Goal: Task Accomplishment & Management: Manage account settings

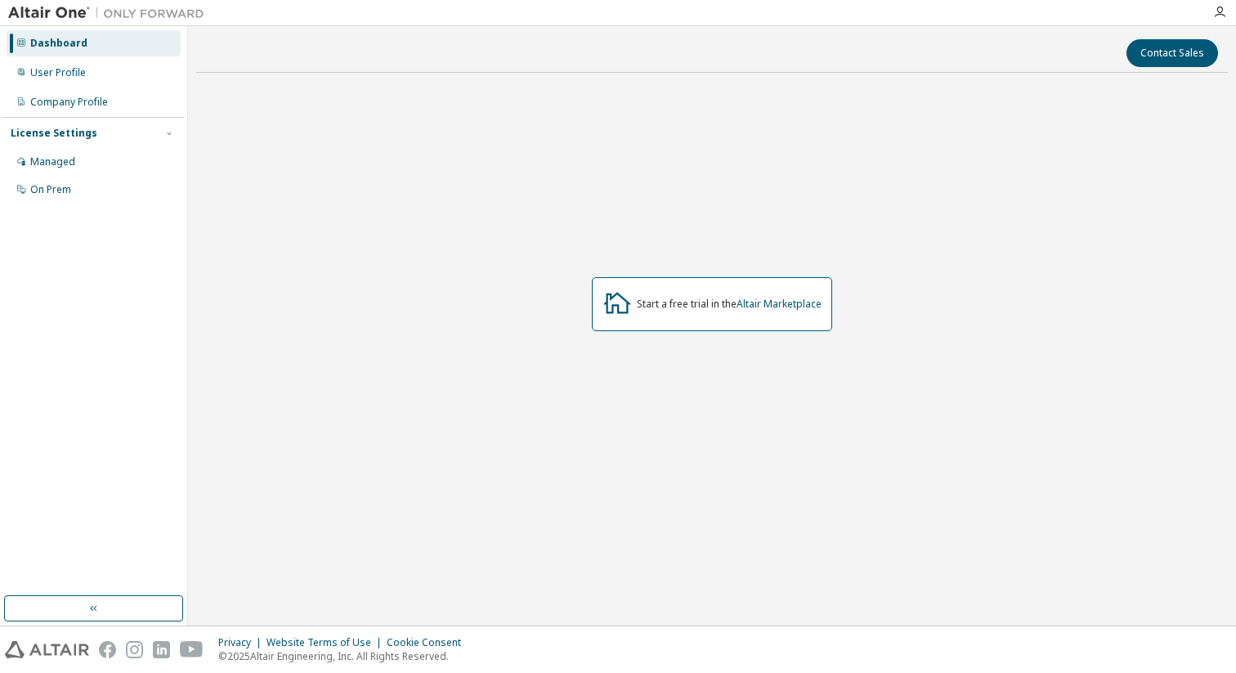
click at [50, 176] on div "Managed On Prem" at bounding box center [93, 176] width 182 height 54
click at [52, 171] on div "Managed" at bounding box center [94, 162] width 174 height 26
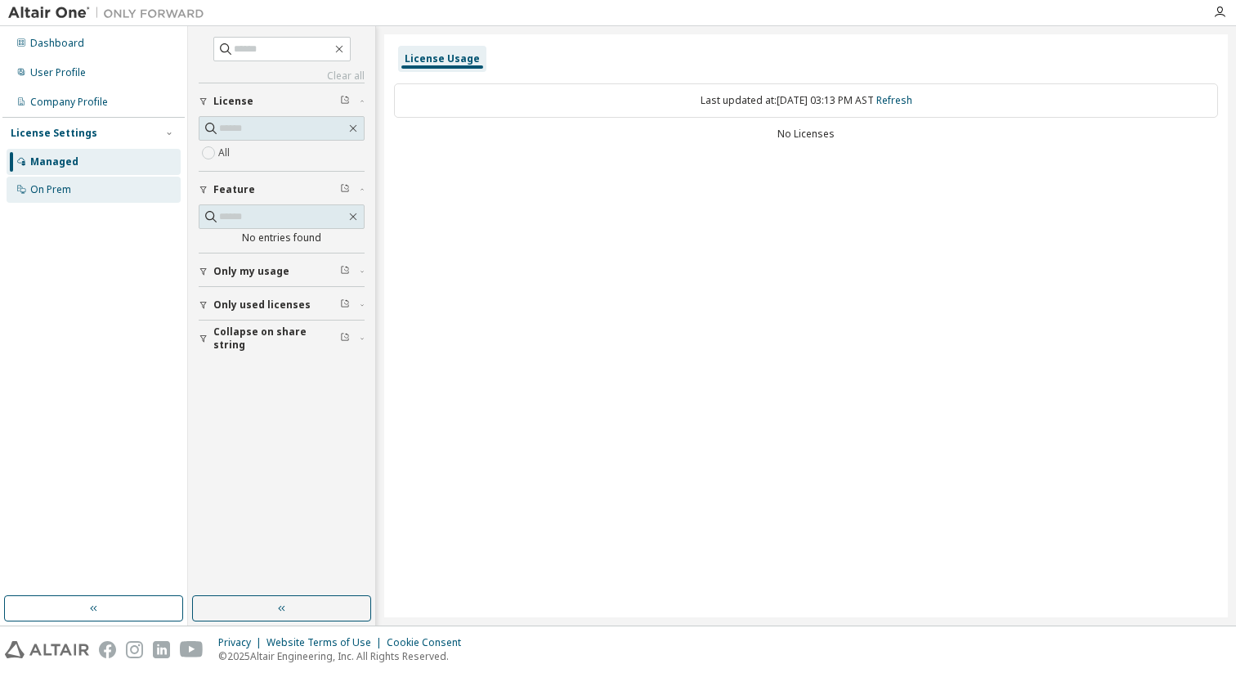
click at [53, 188] on div "On Prem" at bounding box center [50, 189] width 41 height 13
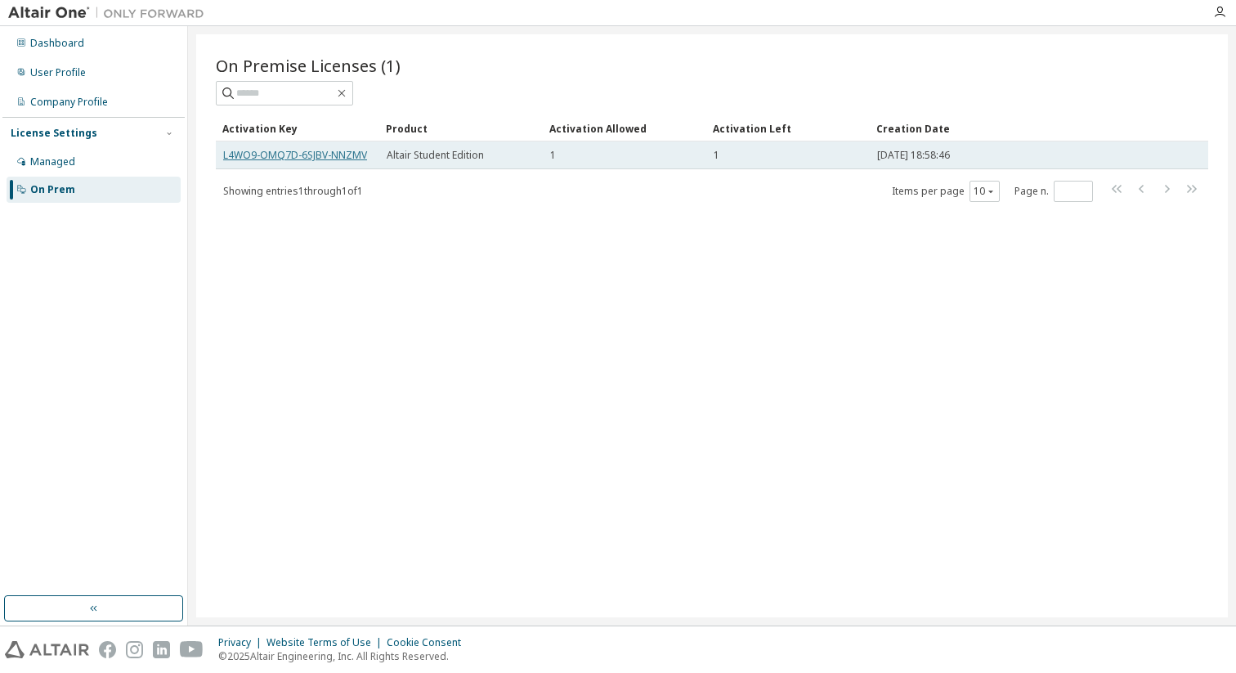
click at [279, 156] on link "L4WO9-OMQ7D-6SJBV-NNZMV" at bounding box center [295, 155] width 144 height 14
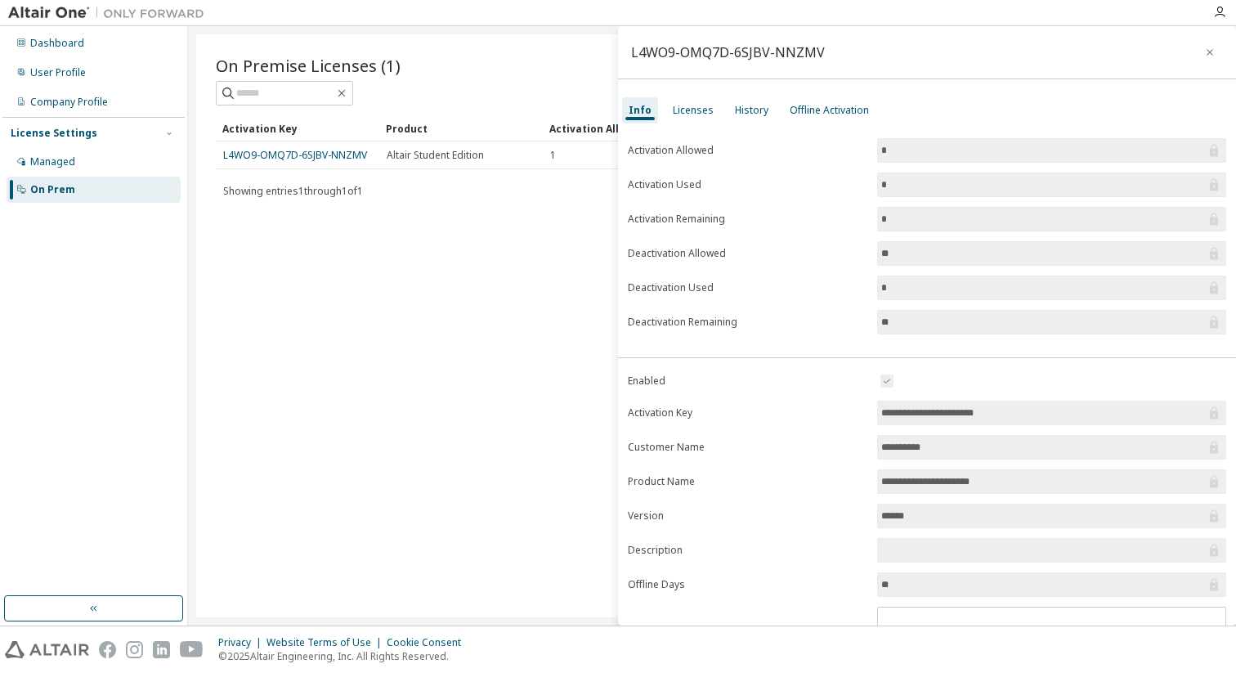
click at [658, 111] on div "Info Licenses History Offline Activation" at bounding box center [927, 110] width 618 height 29
click at [709, 111] on div "Licenses" at bounding box center [693, 110] width 54 height 26
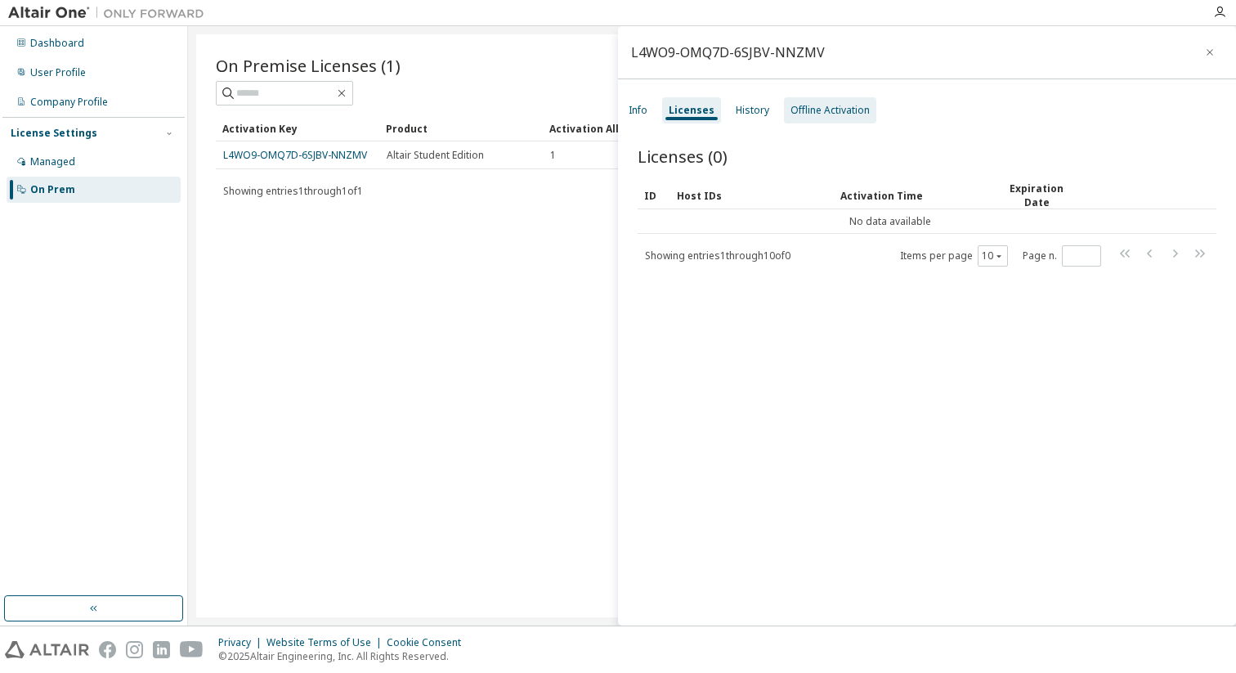
click at [814, 108] on div "Offline Activation" at bounding box center [830, 110] width 79 height 13
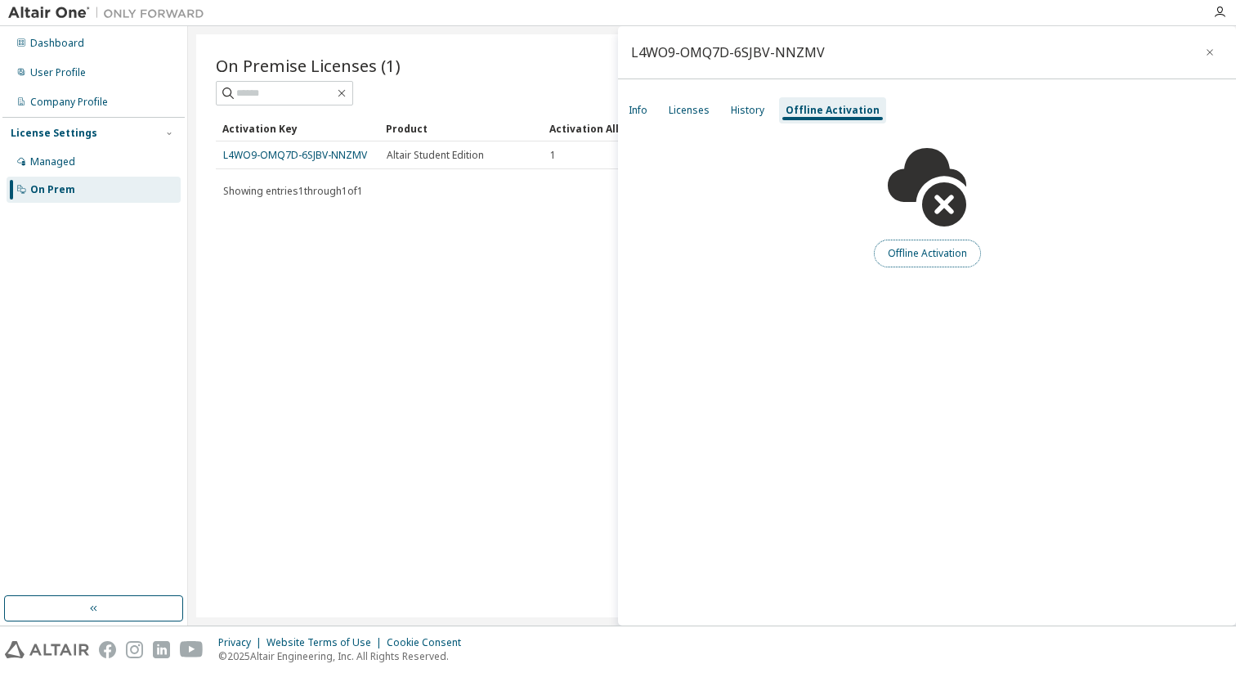
click at [900, 249] on button "Offline Activation" at bounding box center [927, 254] width 107 height 28
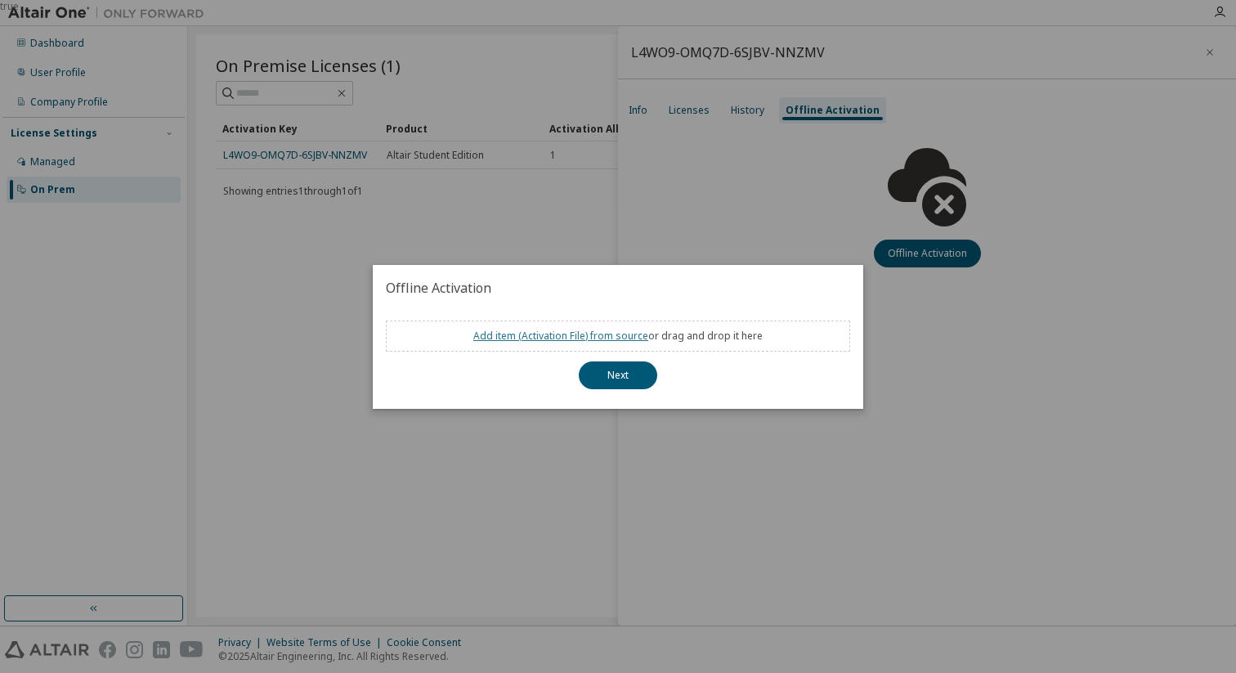
click at [563, 338] on link "Add item ( Activation File ) from source" at bounding box center [560, 336] width 175 height 14
click at [841, 247] on div "true" at bounding box center [618, 336] width 1236 height 673
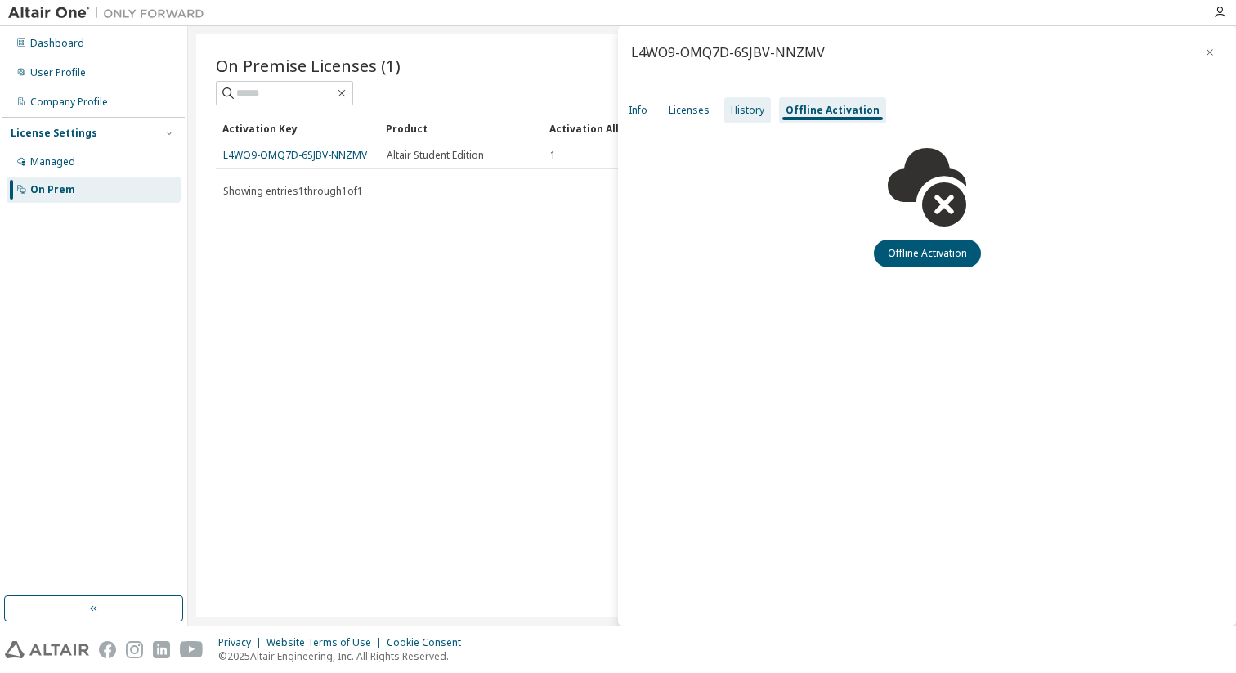
click at [756, 114] on div "History" at bounding box center [748, 110] width 34 height 13
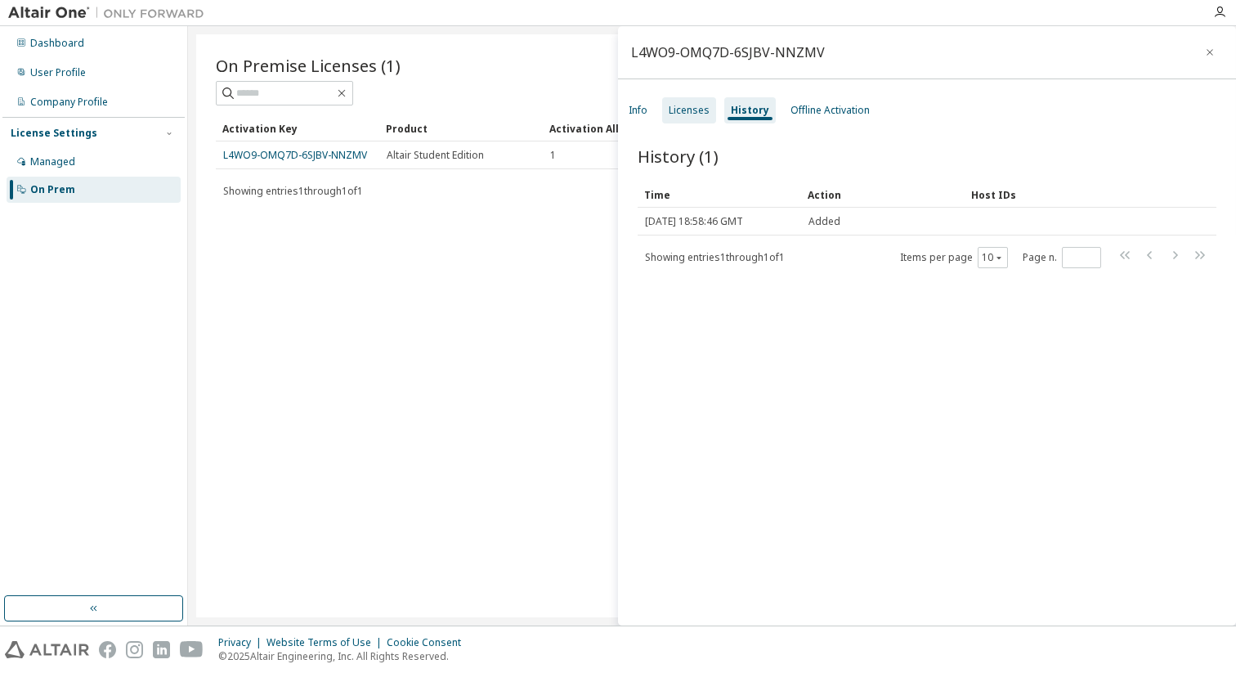
click at [695, 121] on div "Licenses" at bounding box center [689, 110] width 54 height 26
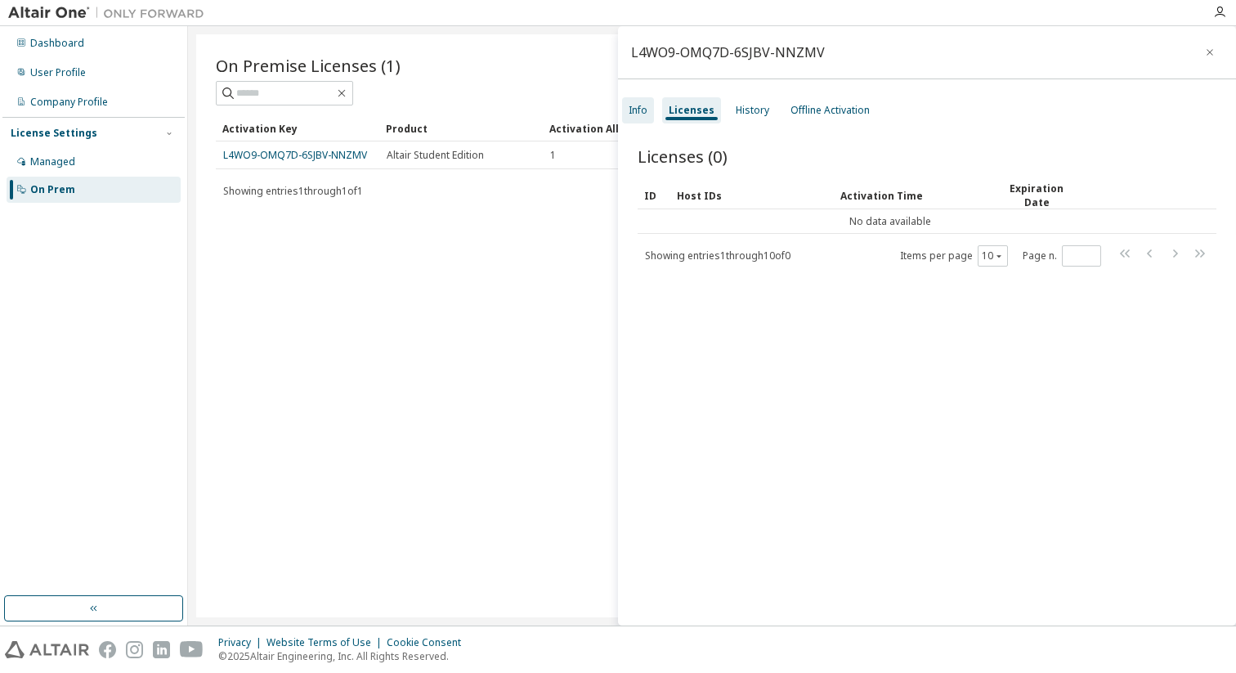
click at [642, 110] on div "Info" at bounding box center [638, 110] width 19 height 13
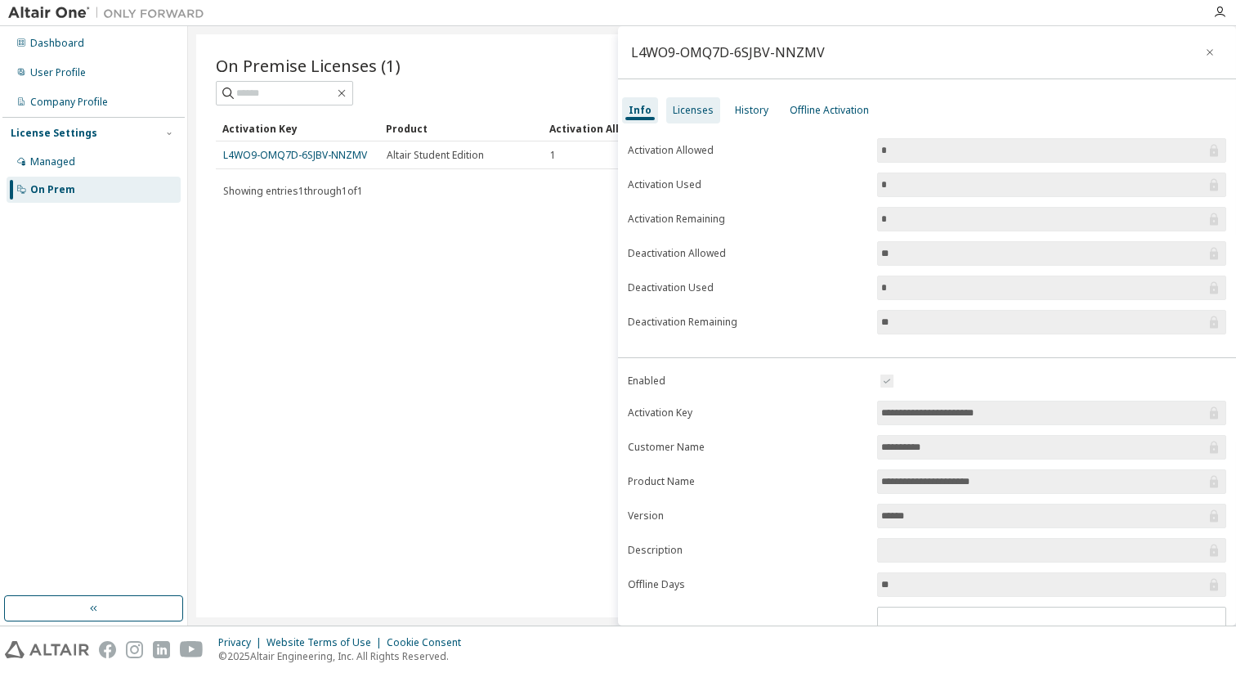
click at [685, 116] on div "Licenses" at bounding box center [693, 110] width 41 height 13
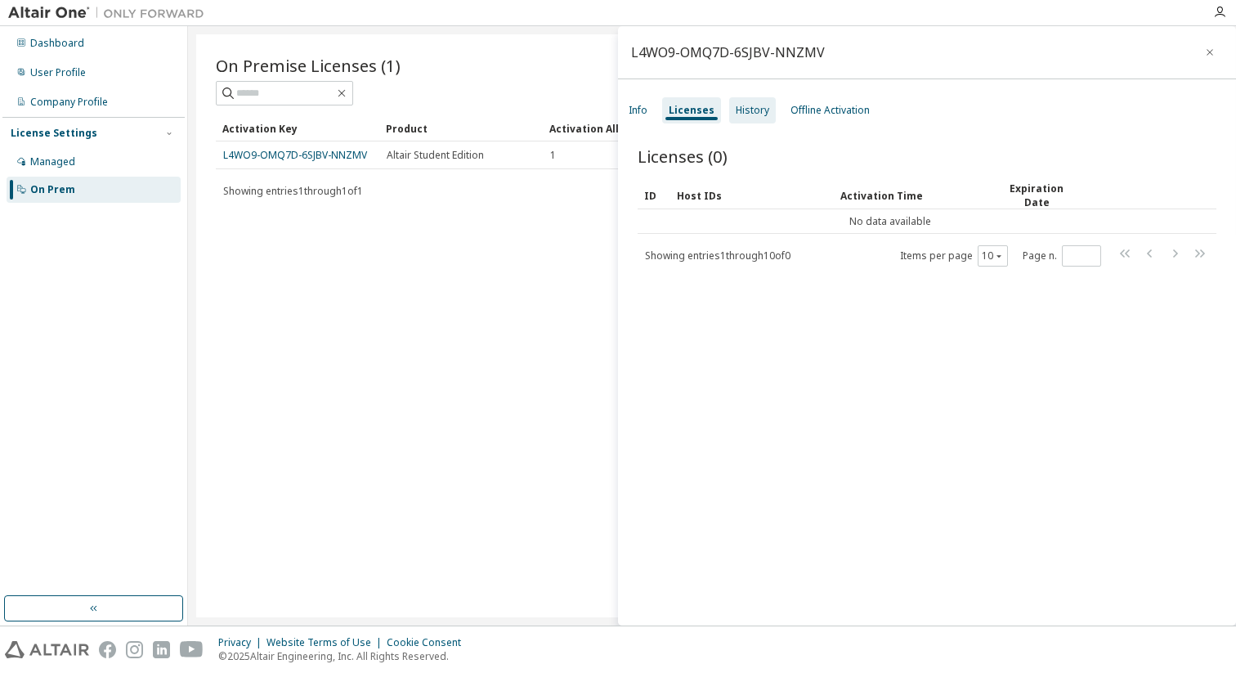
click at [742, 113] on div "History" at bounding box center [753, 110] width 34 height 13
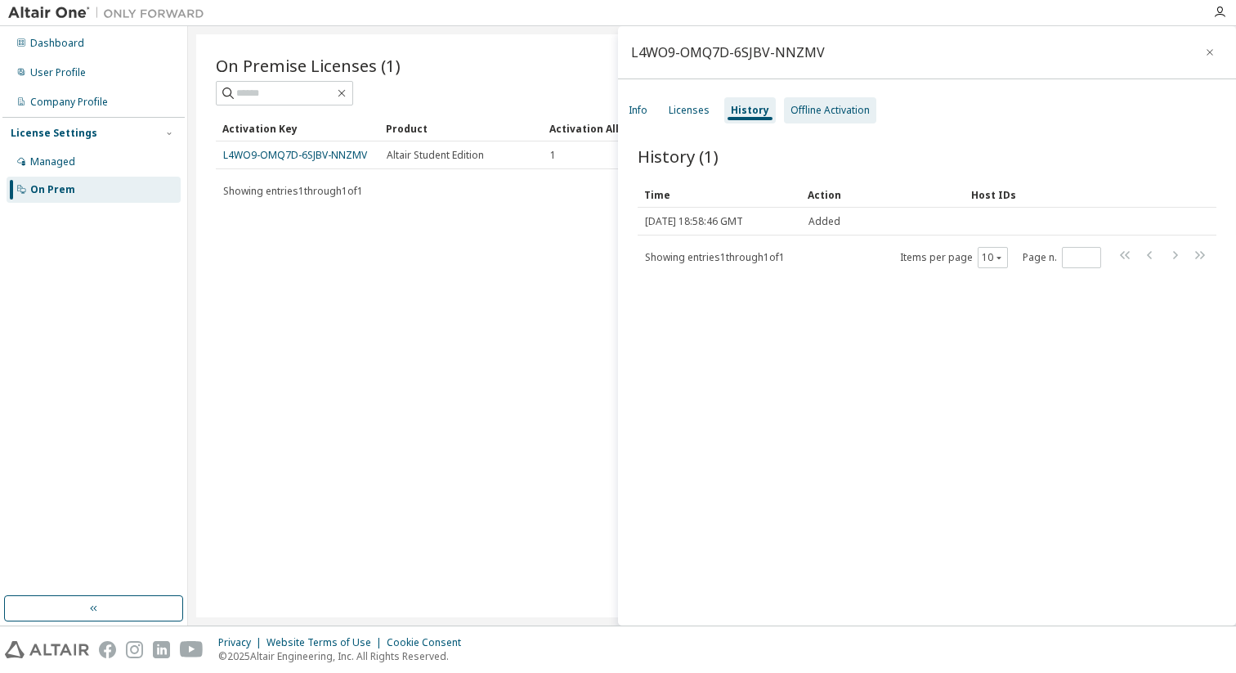
click at [798, 116] on div "Offline Activation" at bounding box center [830, 110] width 79 height 13
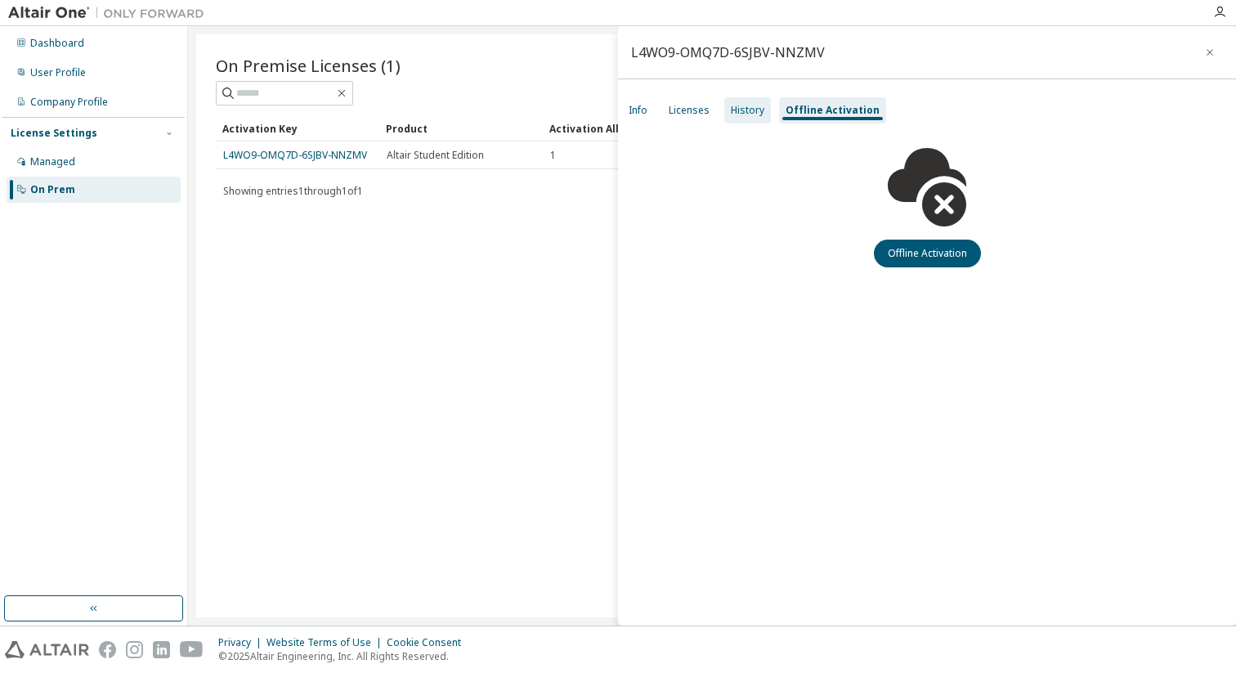
click at [748, 112] on div "History" at bounding box center [748, 110] width 34 height 13
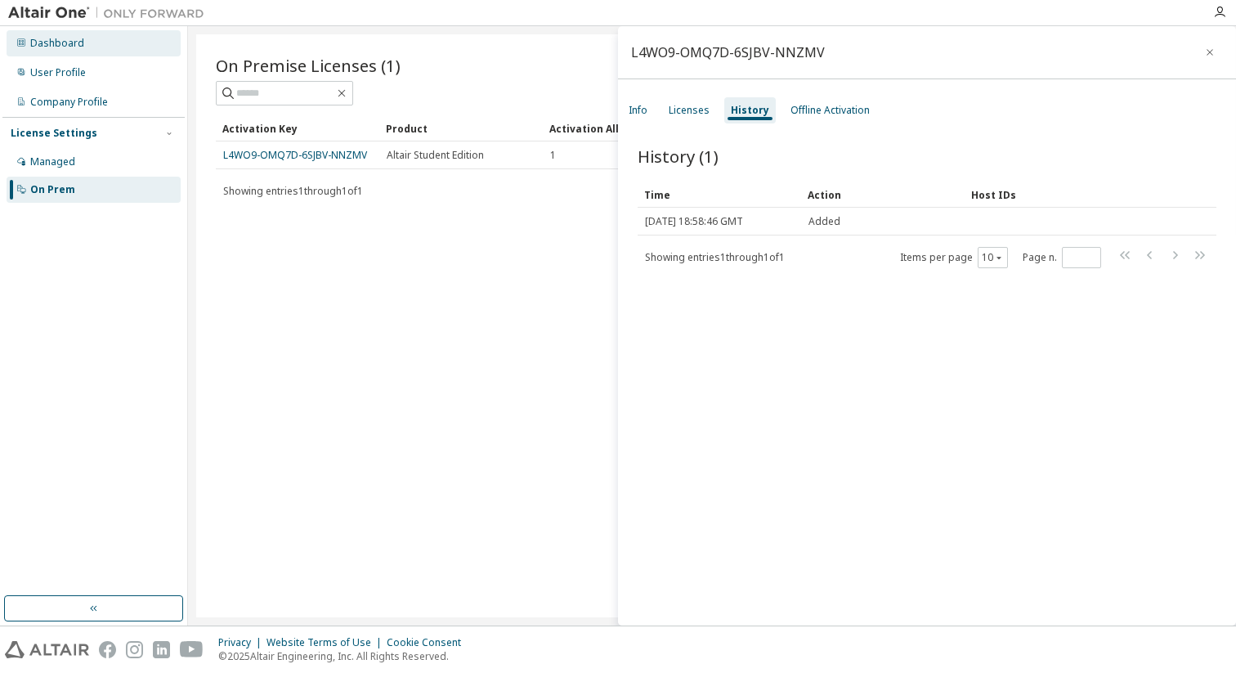
click at [56, 51] on div "Dashboard" at bounding box center [94, 43] width 174 height 26
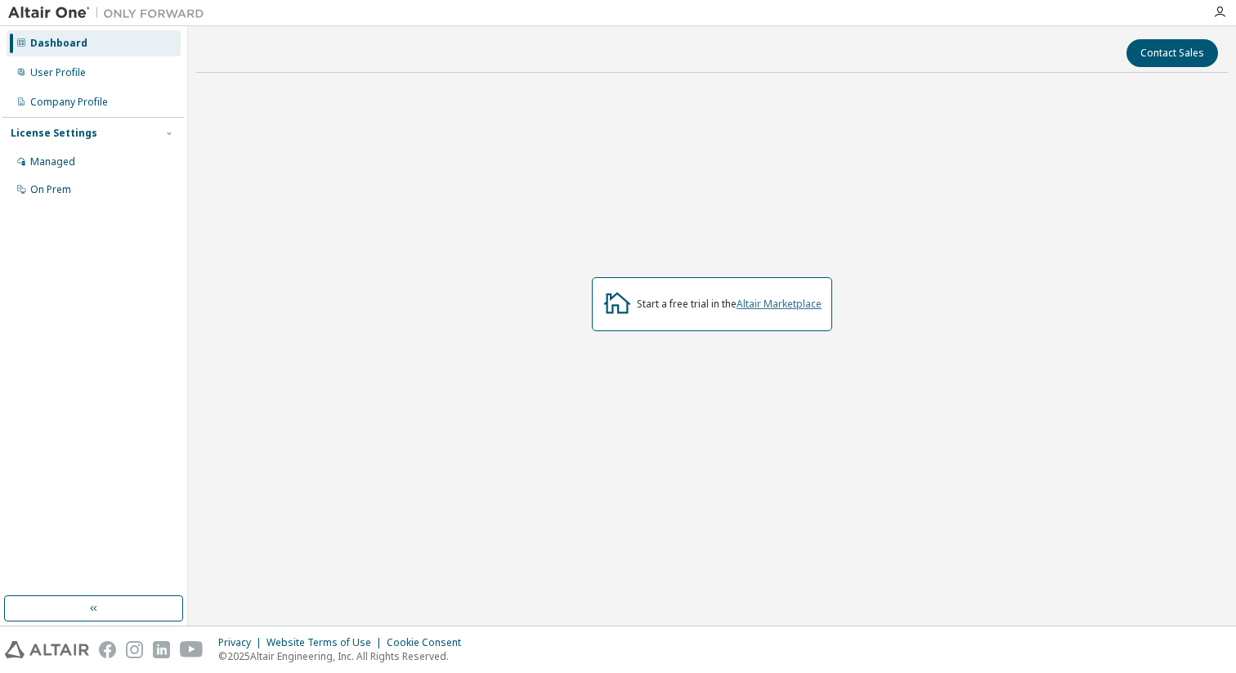
click at [760, 301] on link "Altair Marketplace" at bounding box center [779, 304] width 85 height 14
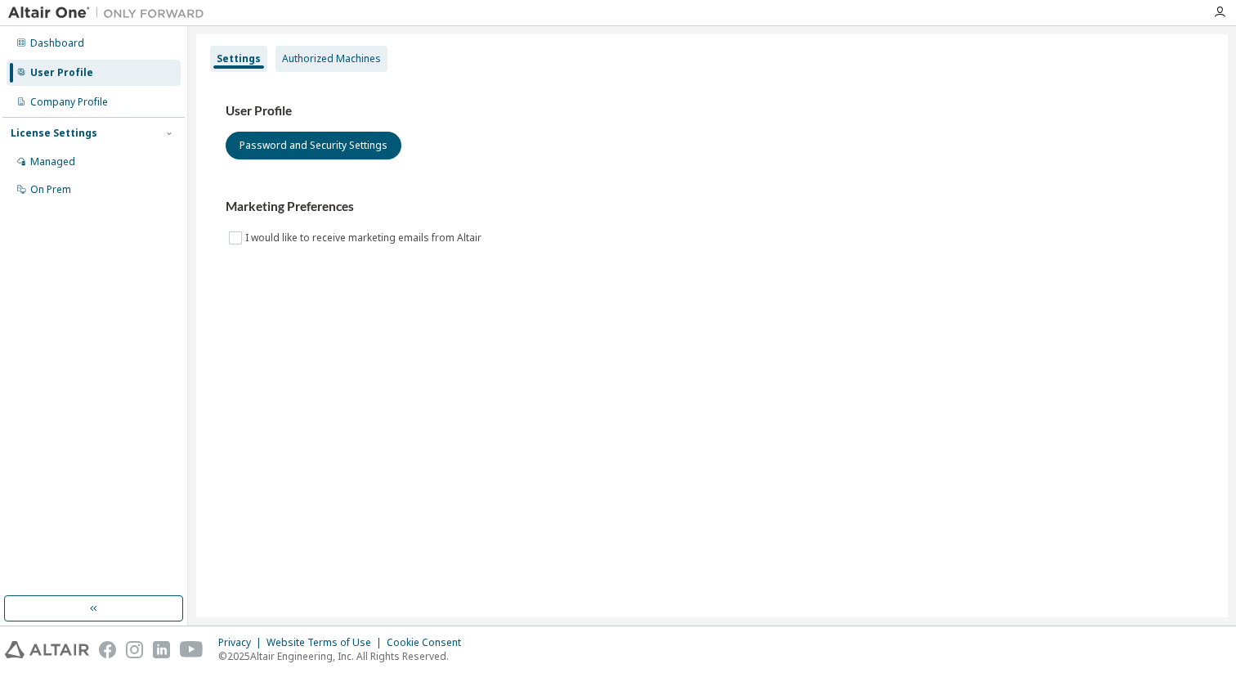
click at [321, 61] on div "Authorized Machines" at bounding box center [331, 58] width 99 height 13
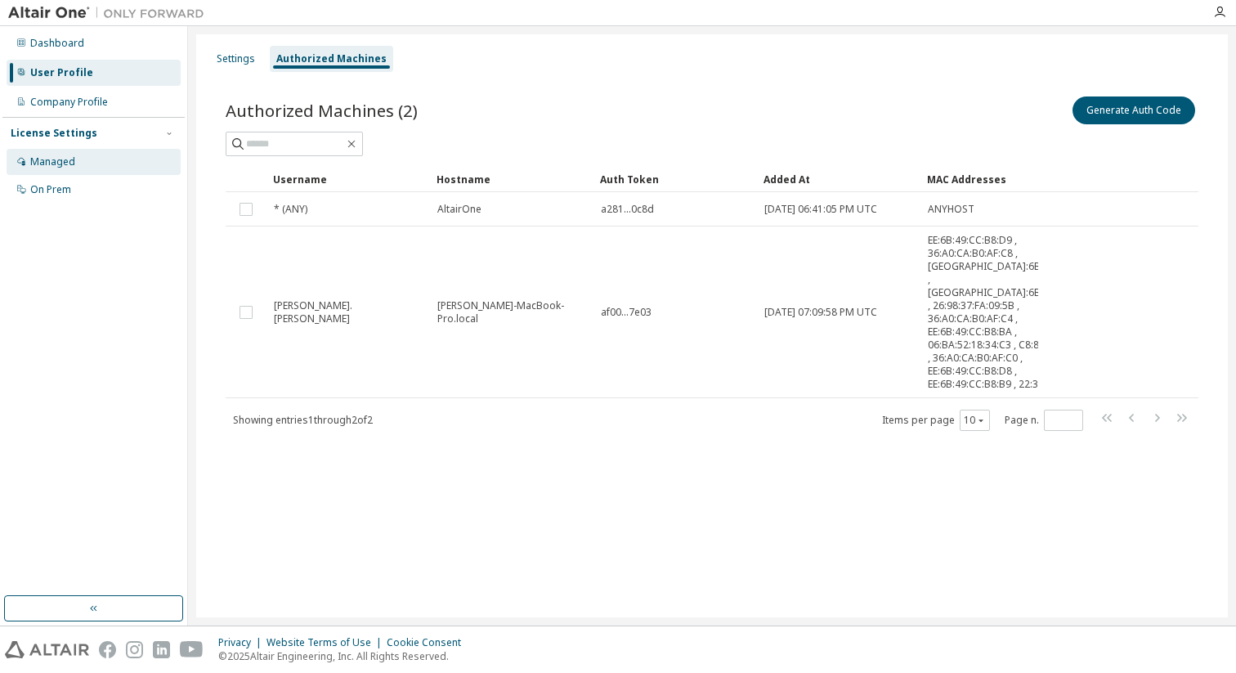
click at [51, 159] on div "Managed" at bounding box center [52, 161] width 45 height 13
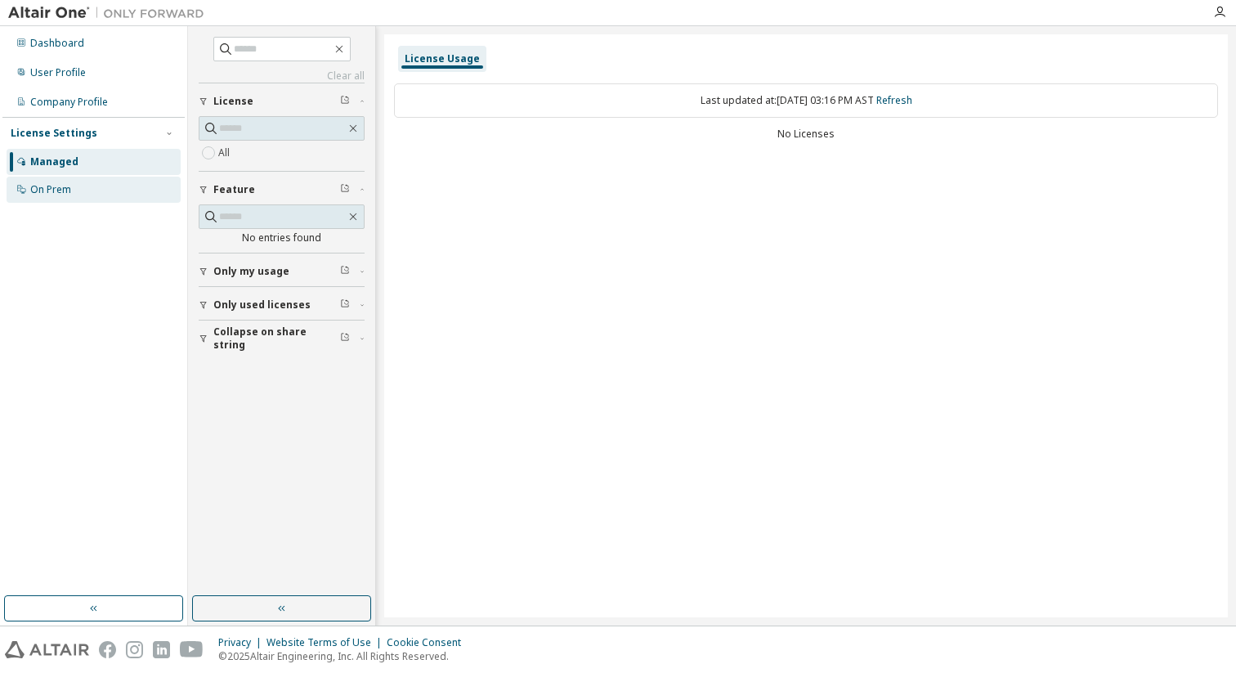
click at [92, 197] on div "On Prem" at bounding box center [94, 190] width 174 height 26
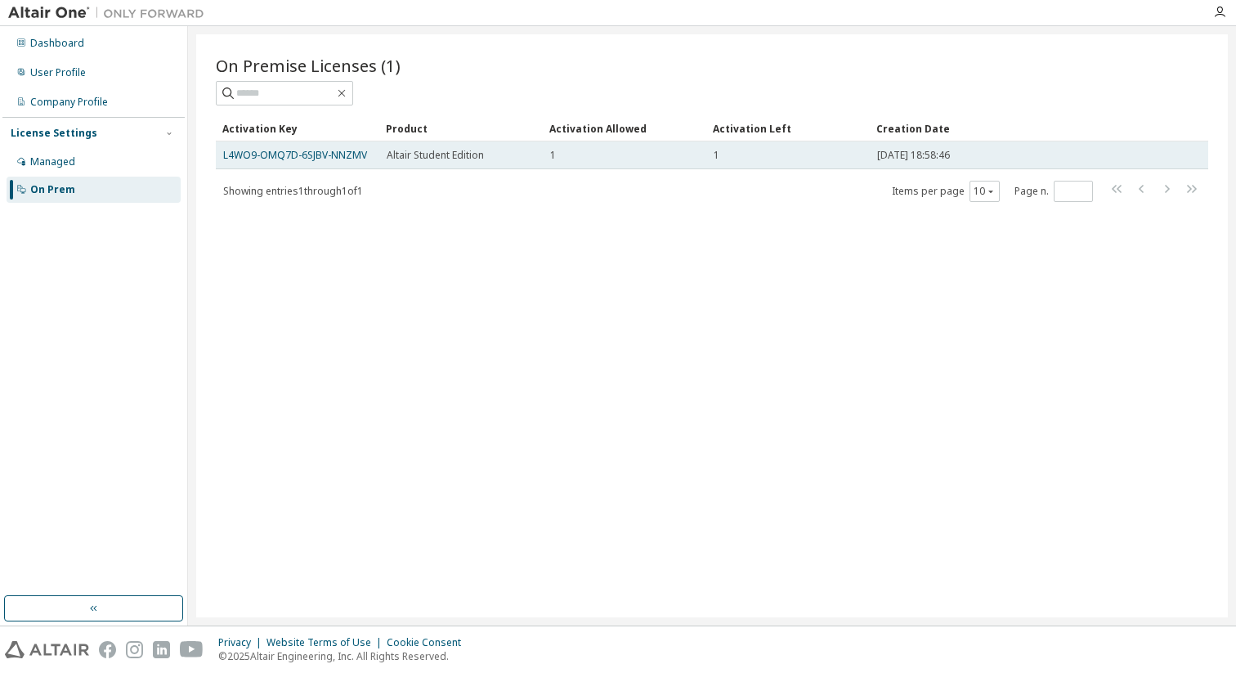
click at [314, 163] on td "L4WO9-OMQ7D-6SJBV-NNZMV" at bounding box center [298, 155] width 164 height 28
click at [334, 157] on link "L4WO9-OMQ7D-6SJBV-NNZMV" at bounding box center [295, 155] width 144 height 14
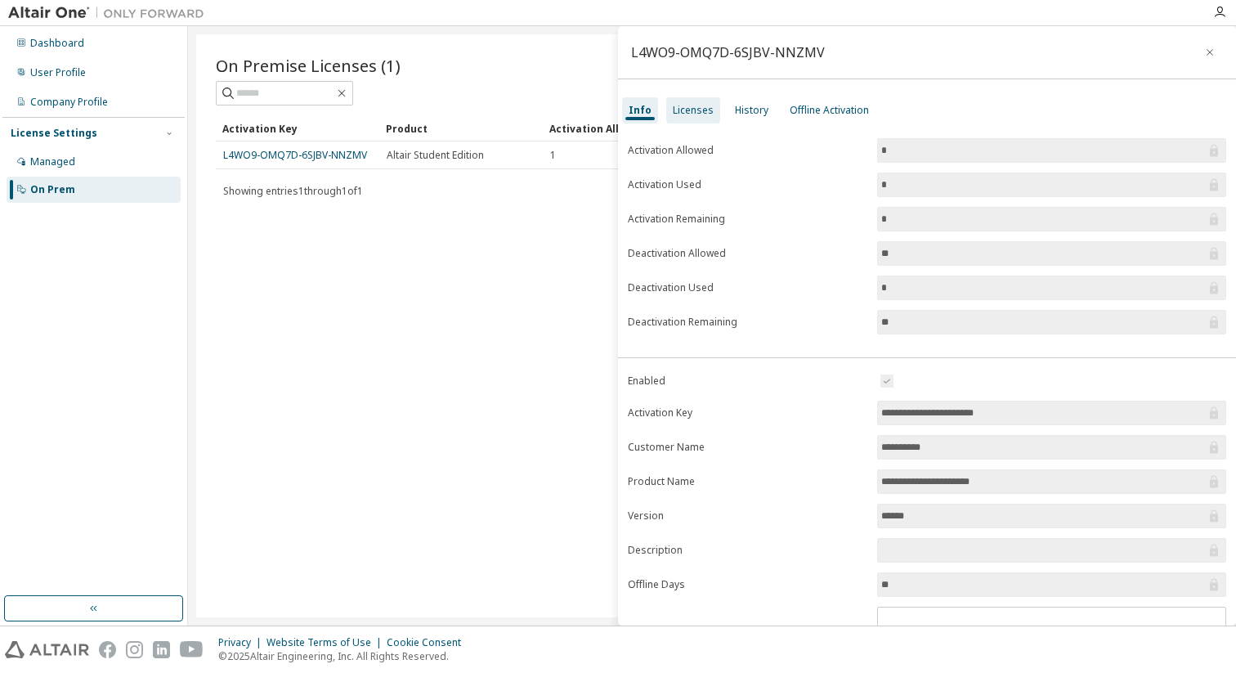
click at [690, 111] on div "Licenses" at bounding box center [693, 110] width 41 height 13
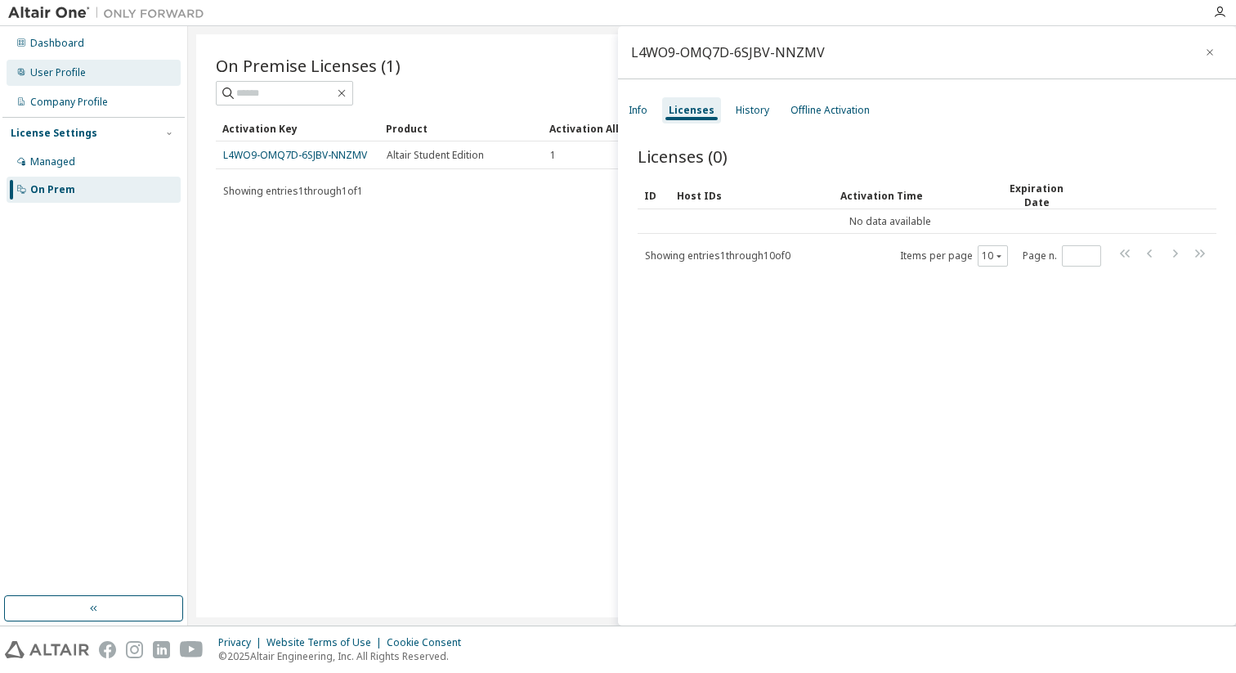
drag, startPoint x: 27, startPoint y: 80, endPoint x: 52, endPoint y: 84, distance: 24.9
click at [28, 80] on div "User Profile" at bounding box center [94, 73] width 174 height 26
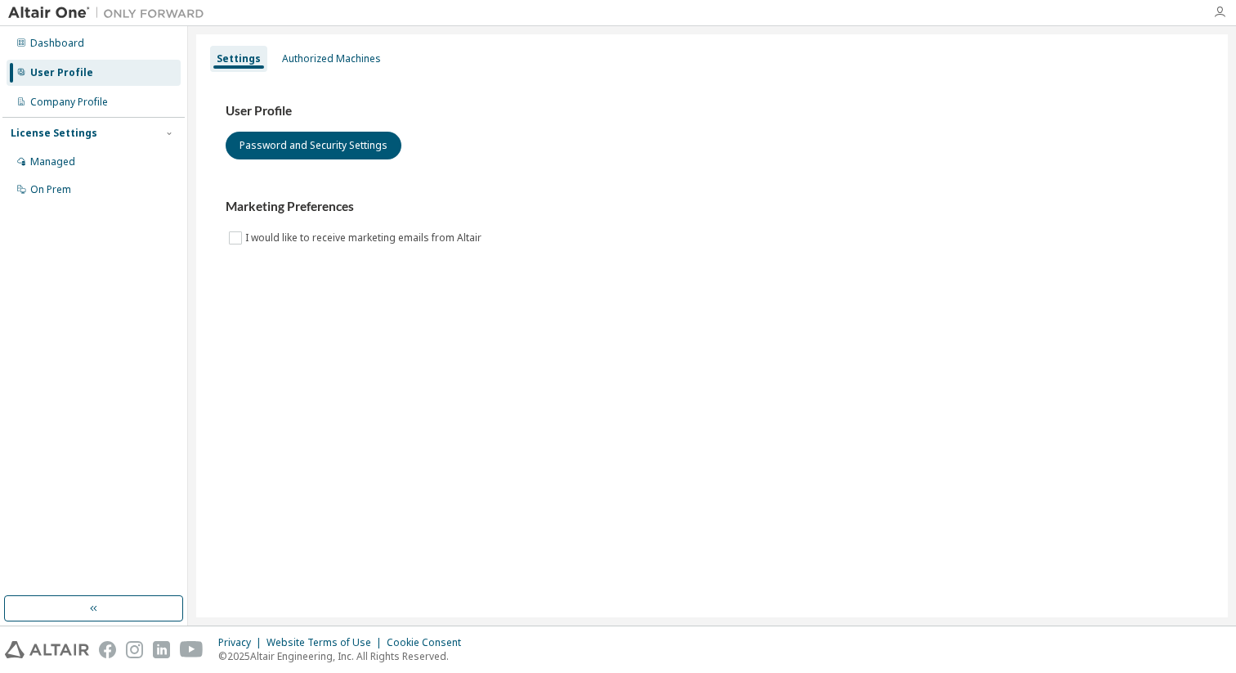
click at [1225, 11] on icon "button" at bounding box center [1219, 12] width 13 height 13
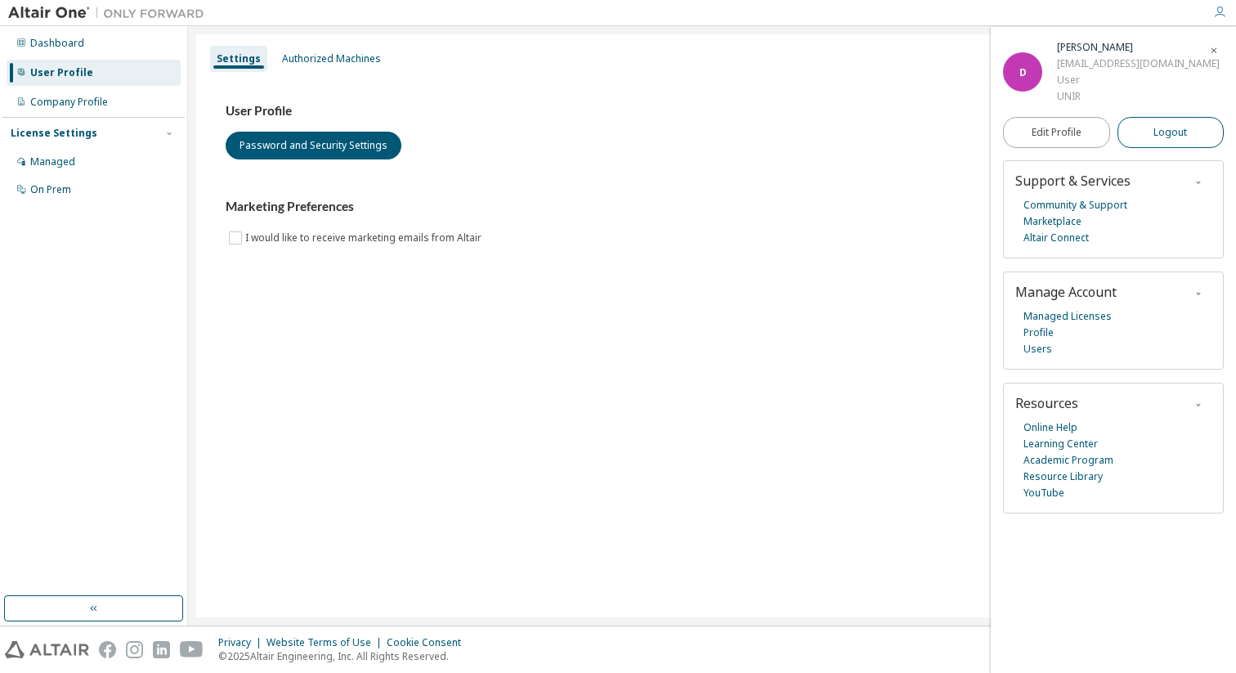
click at [1153, 148] on button "Logout" at bounding box center [1171, 132] width 107 height 31
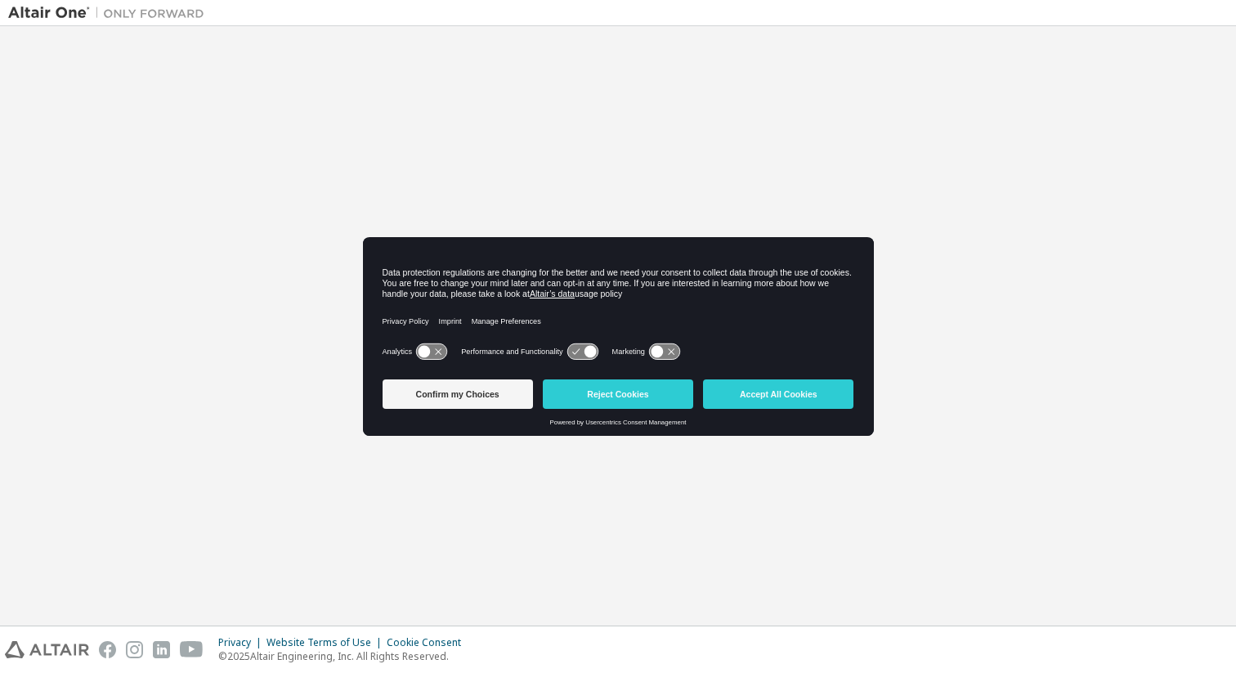
drag, startPoint x: 504, startPoint y: 397, endPoint x: 549, endPoint y: 400, distance: 45.1
click at [504, 397] on button "Confirm my Choices" at bounding box center [458, 393] width 150 height 29
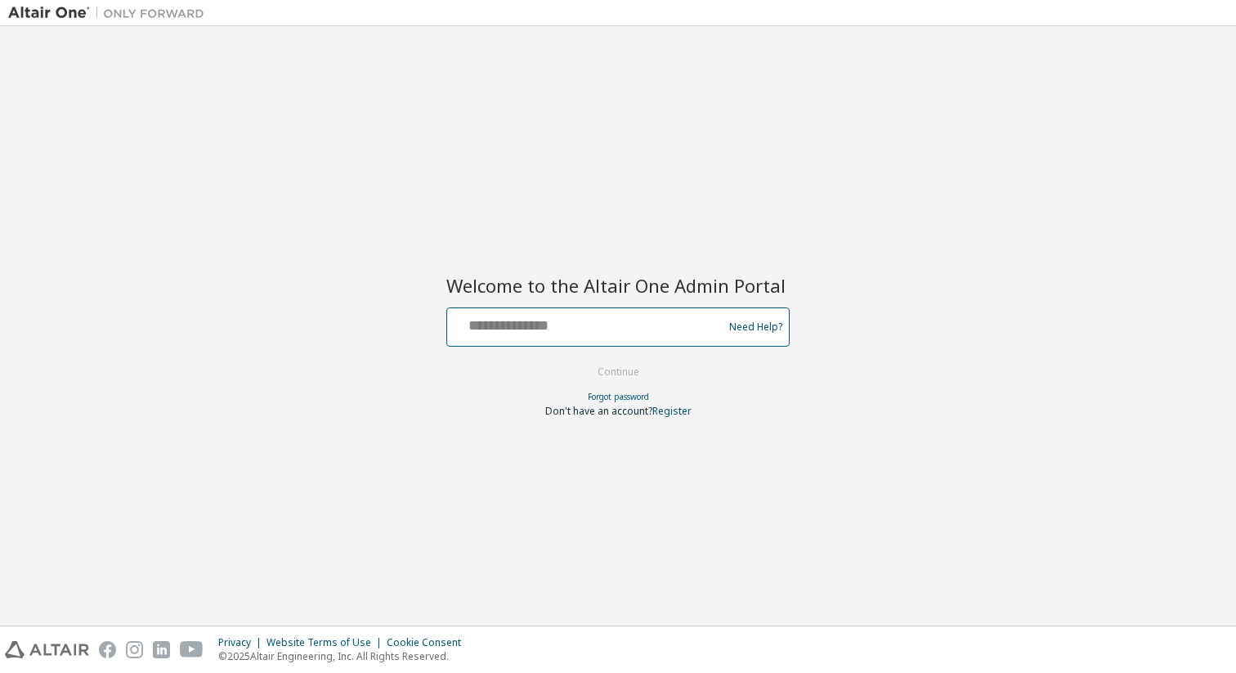
click at [586, 315] on input "text" at bounding box center [587, 324] width 267 height 24
click at [618, 329] on input "**********" at bounding box center [587, 324] width 267 height 24
click at [617, 328] on input "**********" at bounding box center [587, 324] width 267 height 24
click at [620, 324] on input "**********" at bounding box center [587, 324] width 267 height 24
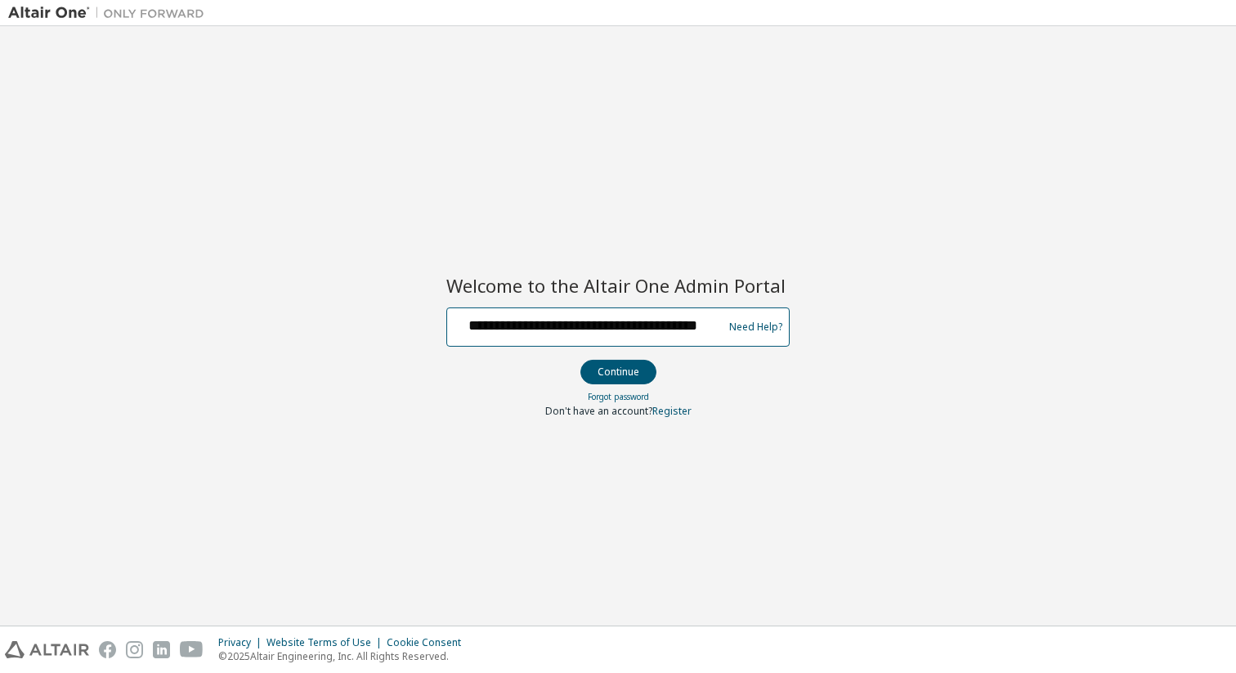
type input "**********"
paste input "**********"
type input "**********"
click at [581, 360] on button "Continue" at bounding box center [619, 372] width 76 height 25
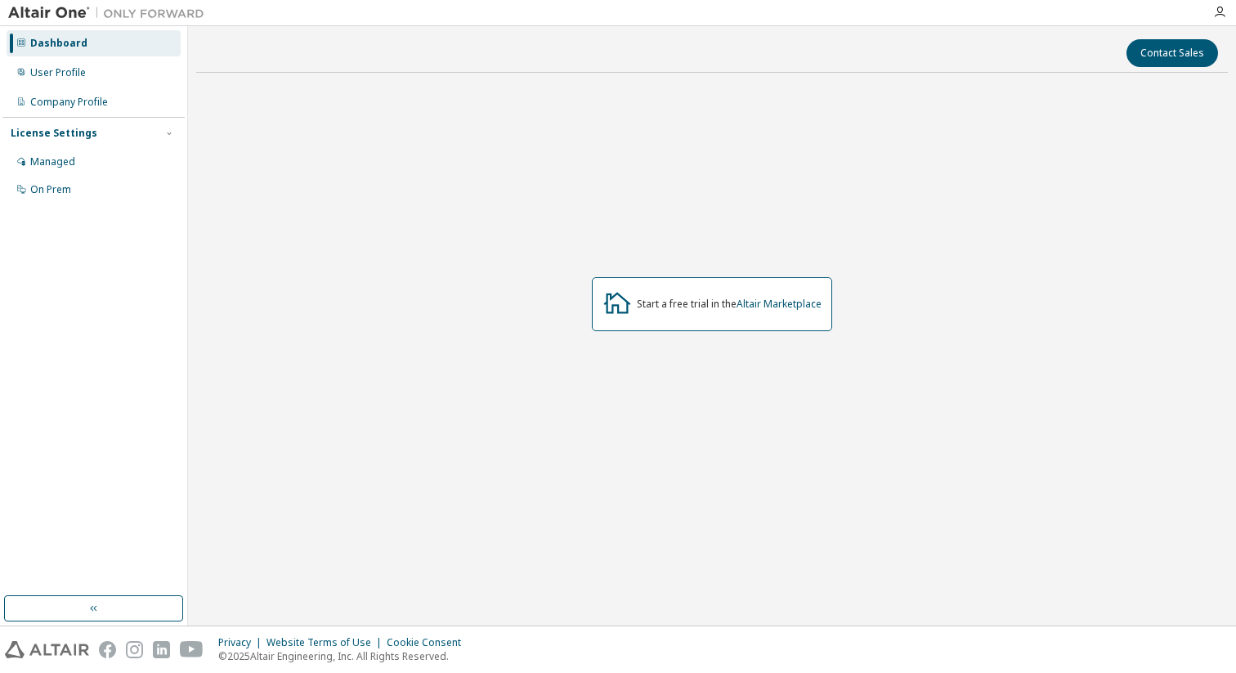
click at [93, 612] on icon "button" at bounding box center [93, 608] width 13 height 13
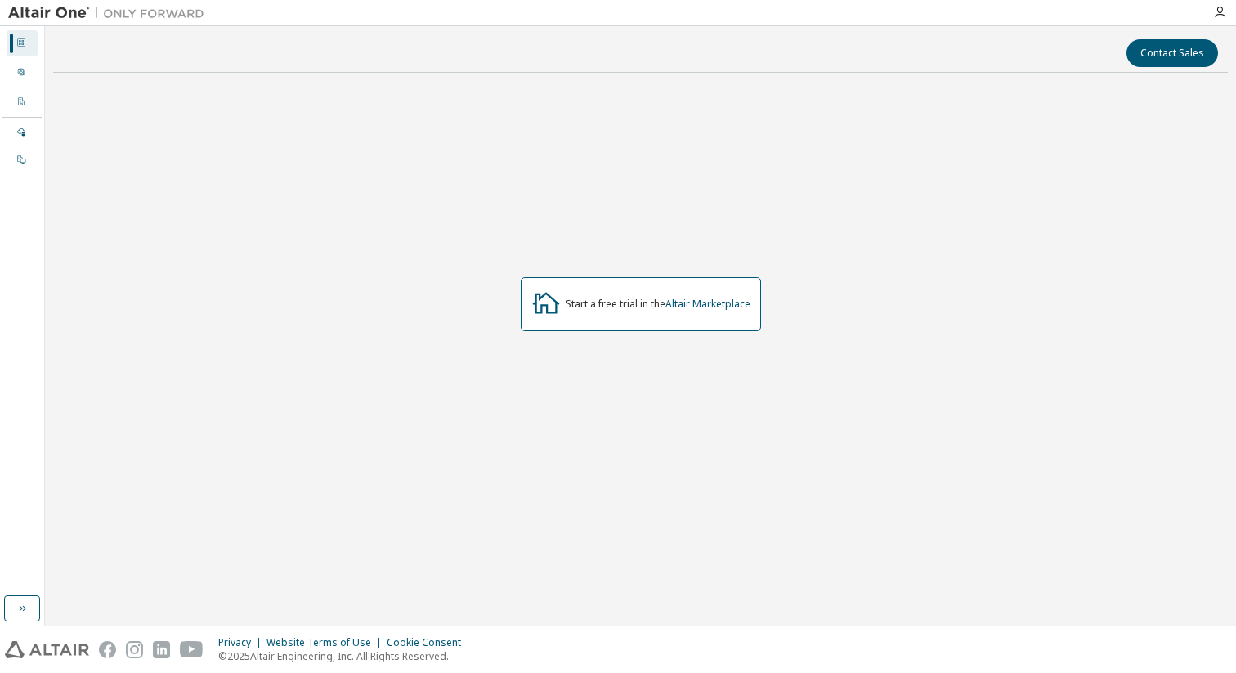
click at [24, 44] on icon at bounding box center [21, 43] width 10 height 10
drag, startPoint x: 13, startPoint y: 607, endPoint x: 32, endPoint y: 608, distance: 18.9
click at [13, 607] on button "button" at bounding box center [22, 608] width 36 height 26
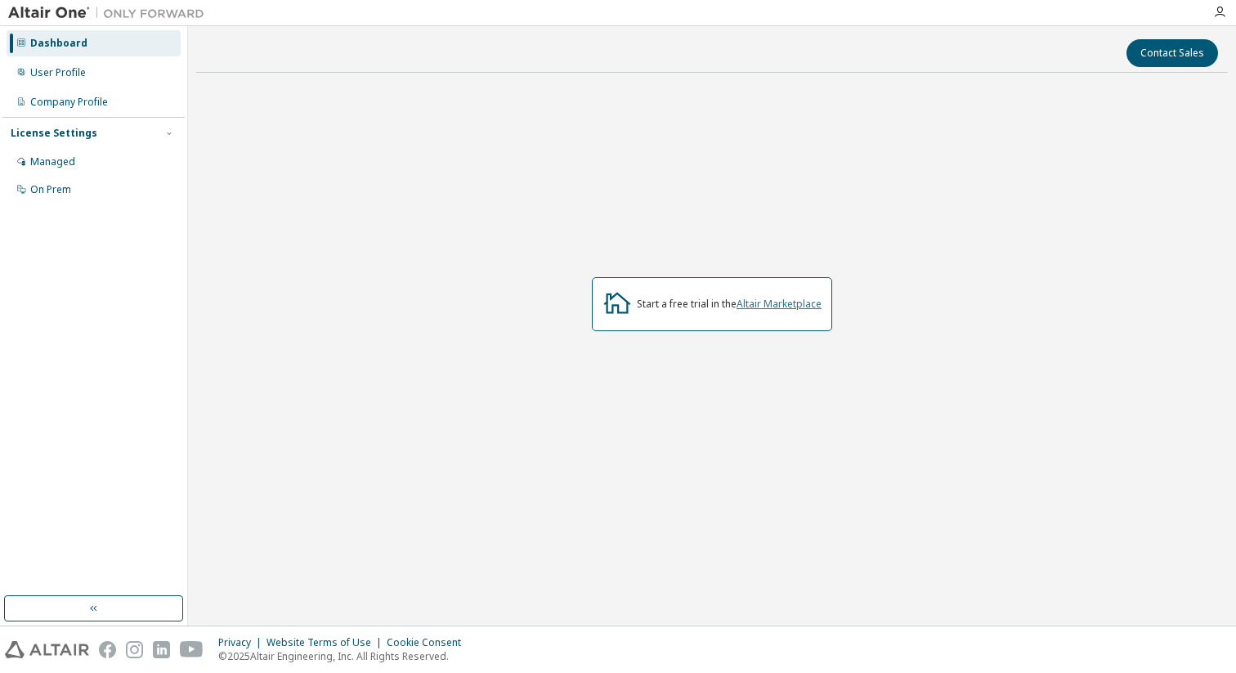
click at [773, 309] on link "Altair Marketplace" at bounding box center [779, 304] width 85 height 14
click at [38, 192] on div "On Prem" at bounding box center [50, 189] width 41 height 13
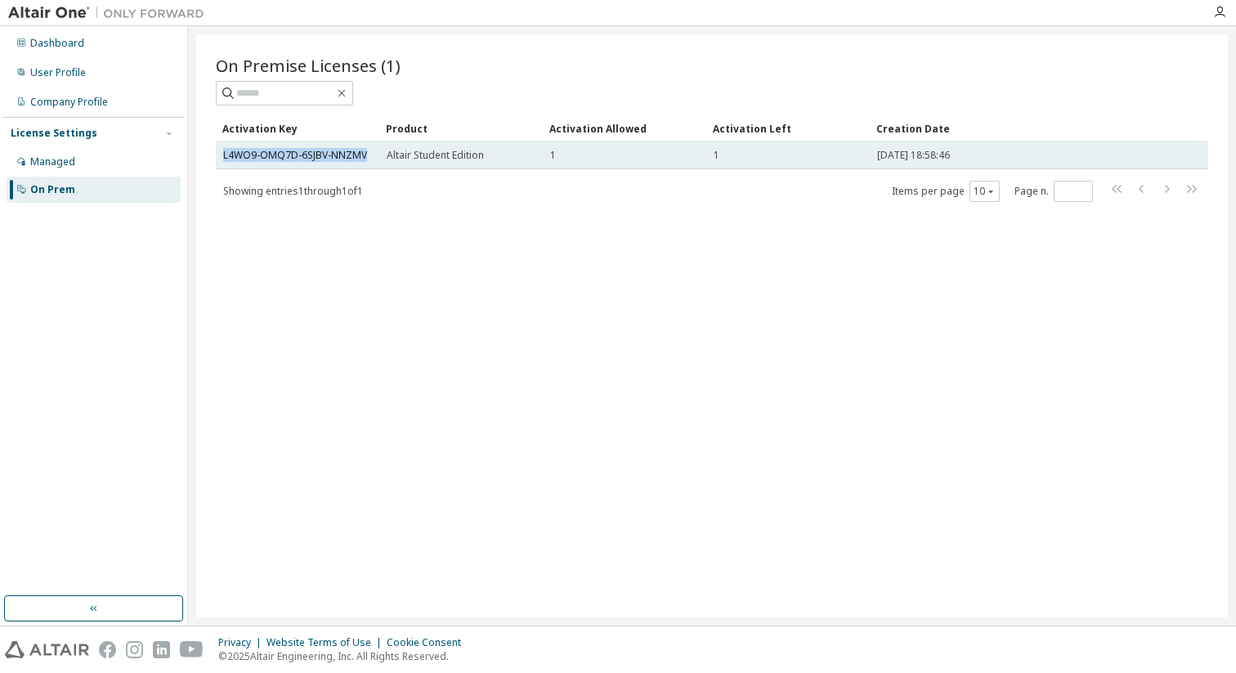
copy link "L4WO9-OMQ7D-6SJBV-NNZMV"
drag, startPoint x: 366, startPoint y: 157, endPoint x: 220, endPoint y: 158, distance: 146.4
click at [220, 158] on td "L4WO9-OMQ7D-6SJBV-NNZMV" at bounding box center [298, 155] width 164 height 28
click at [502, 163] on td "Altair Student Edition" at bounding box center [461, 155] width 164 height 28
click at [325, 155] on link "L4WO9-OMQ7D-6SJBV-NNZMV" at bounding box center [295, 155] width 144 height 14
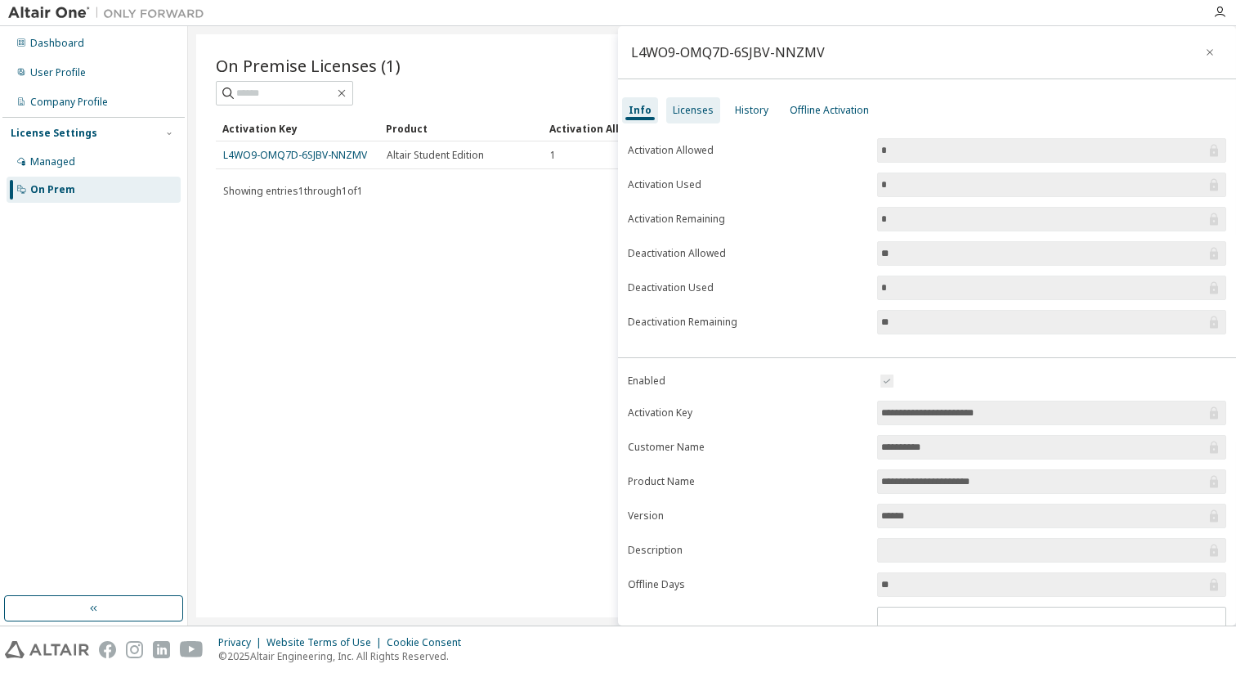
click at [684, 108] on div "Licenses" at bounding box center [693, 110] width 41 height 13
